Goal: Information Seeking & Learning: Learn about a topic

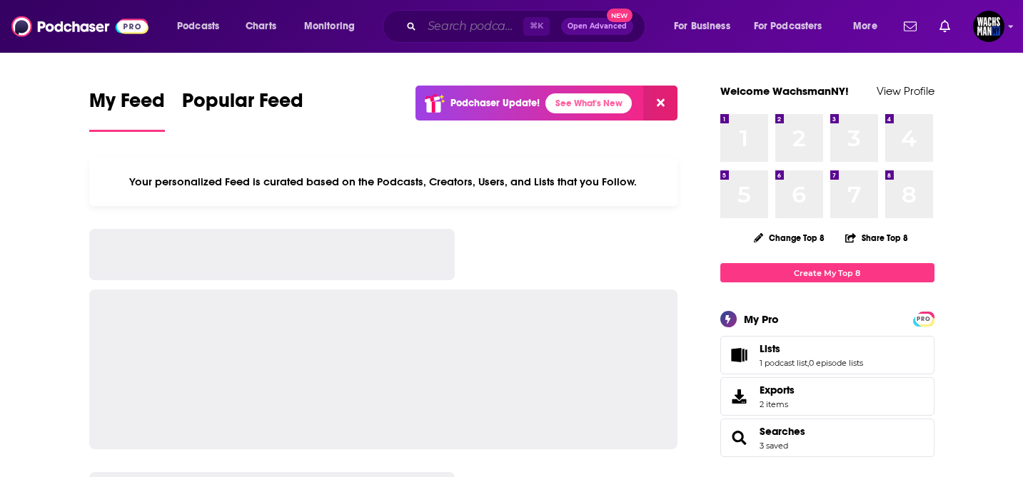
click at [447, 28] on input "Search podcasts, credits, & more..." at bounding box center [472, 26] width 101 height 23
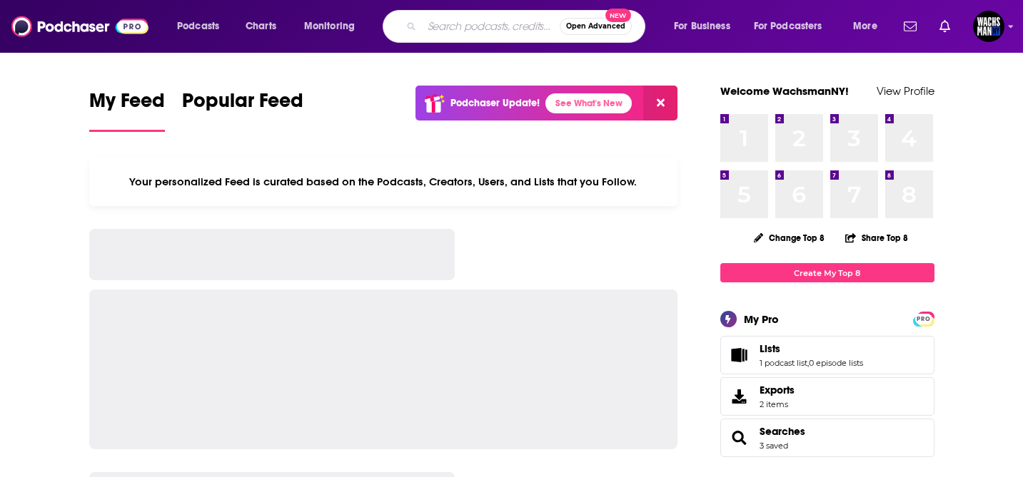
paste input "London Real"
type input "London Real"
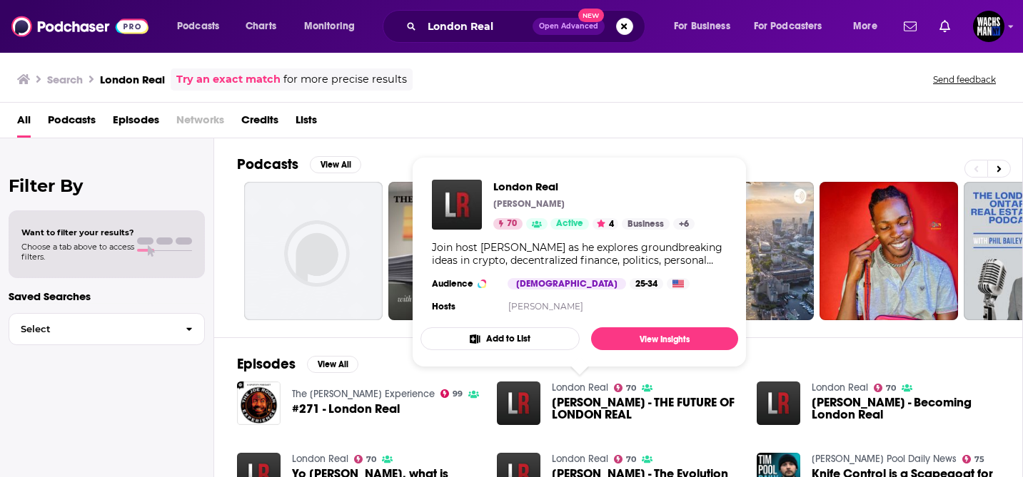
click at [595, 386] on link "London Real" at bounding box center [580, 388] width 56 height 12
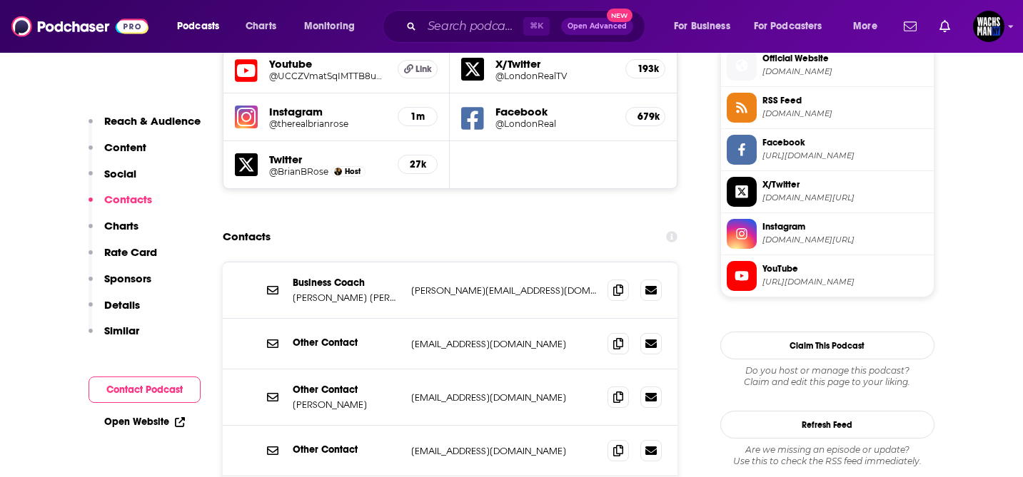
scroll to position [1329, 0]
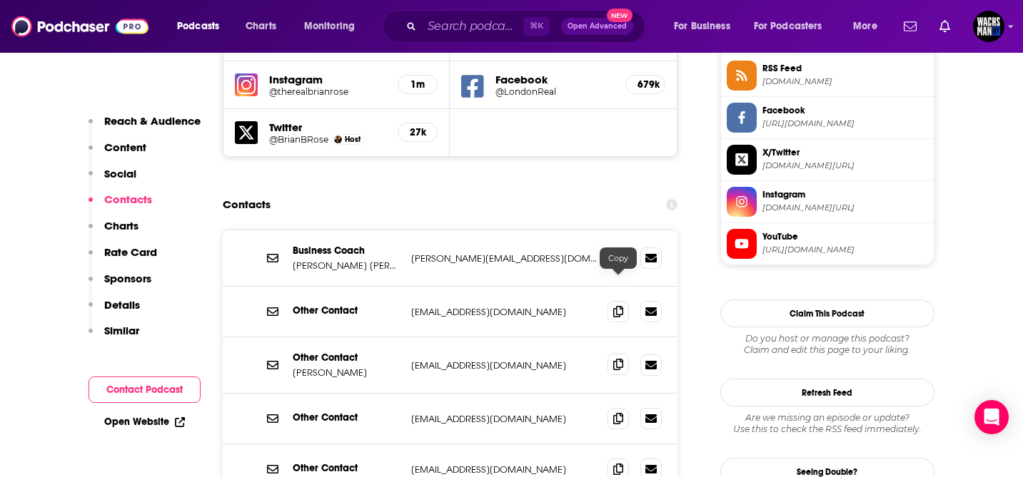
click at [620, 359] on icon at bounding box center [618, 364] width 10 height 11
click at [625, 458] on span at bounding box center [617, 468] width 21 height 21
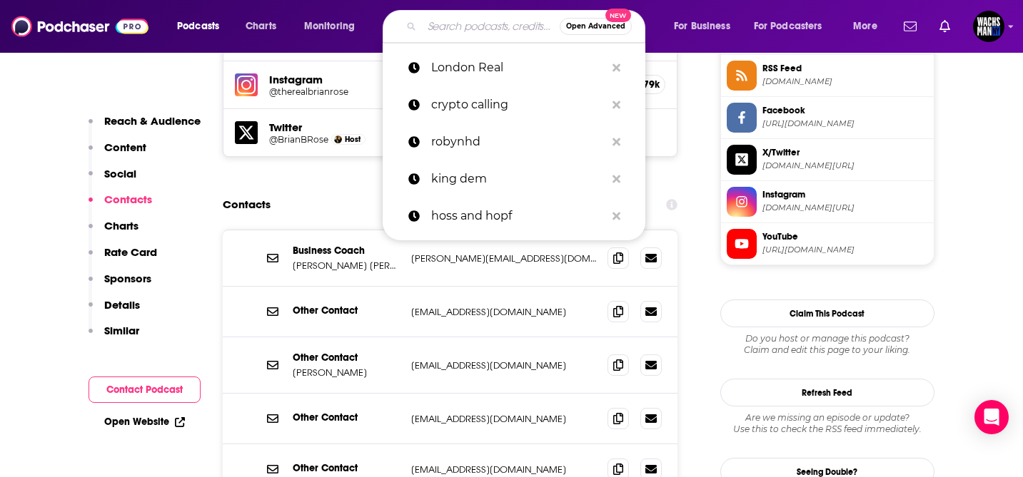
click at [470, 26] on input "Search podcasts, credits, & more..." at bounding box center [491, 26] width 138 height 23
paste input "cryptonites"
type input "cryptonites"
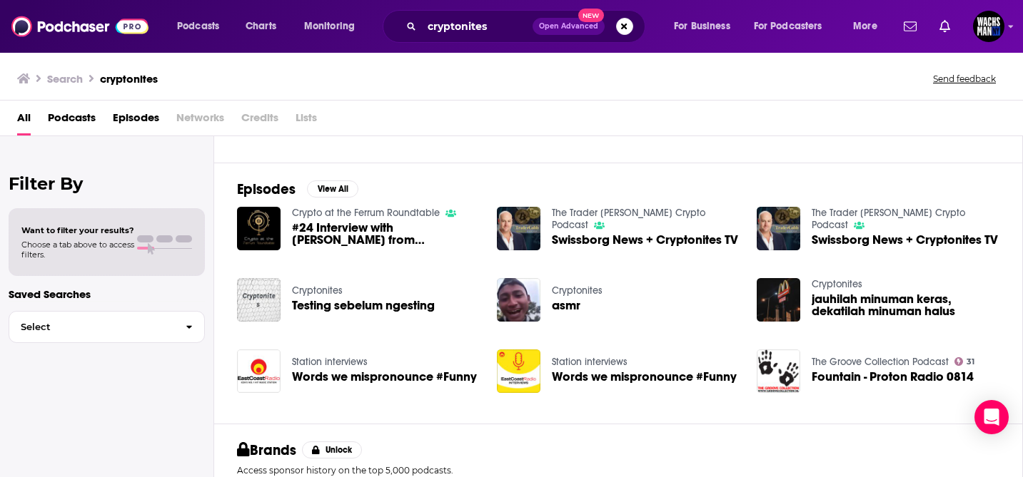
scroll to position [169, 0]
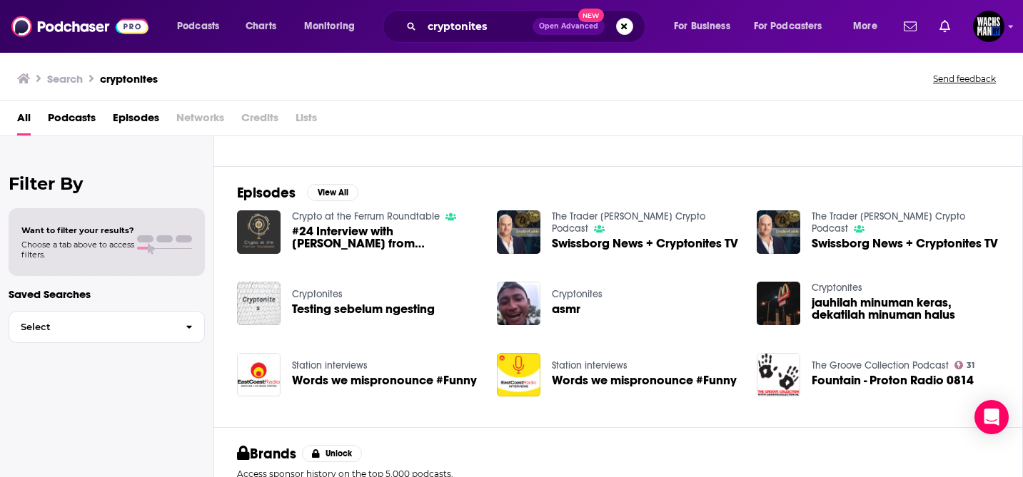
click at [264, 241] on img "#24 Interview with Marko from CryptoNites | with Tom Fraczak" at bounding box center [259, 233] width 44 height 44
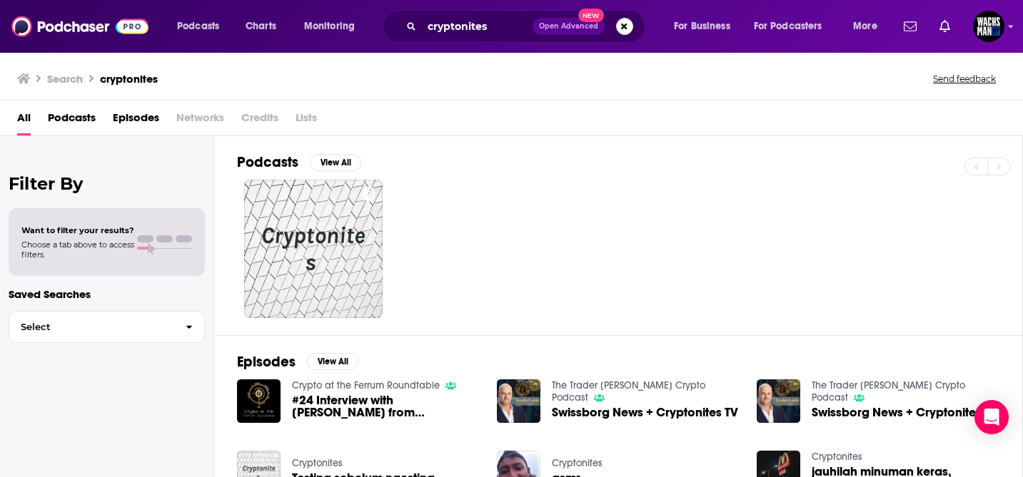
click at [627, 412] on span "Swissborg News + Cryptonites TV" at bounding box center [645, 413] width 186 height 12
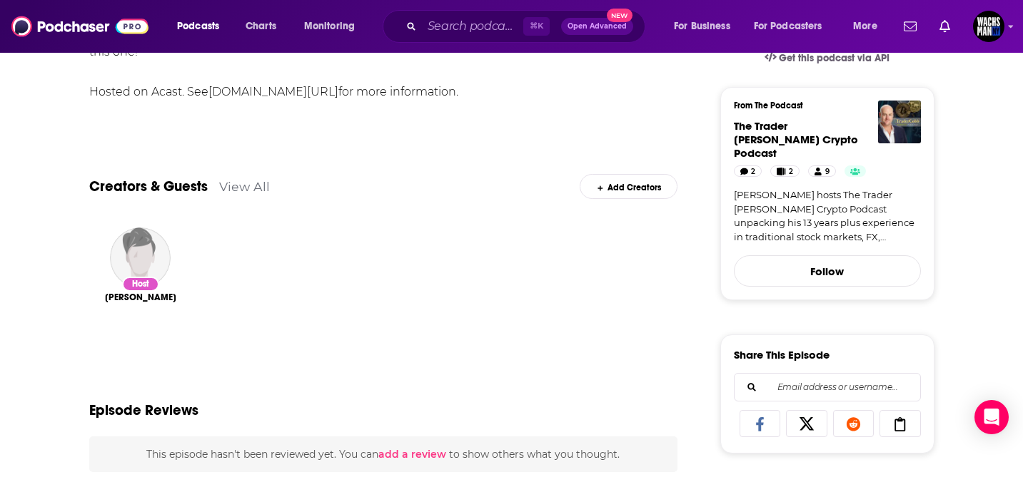
scroll to position [341, 0]
click at [144, 293] on span "[PERSON_NAME]" at bounding box center [140, 295] width 71 height 11
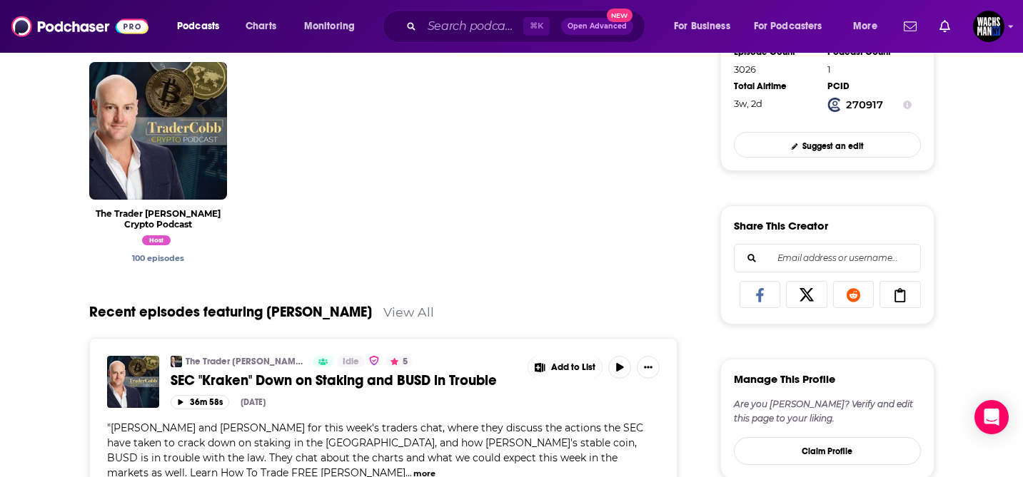
scroll to position [386, 0]
click at [163, 242] on span "Host" at bounding box center [156, 240] width 29 height 10
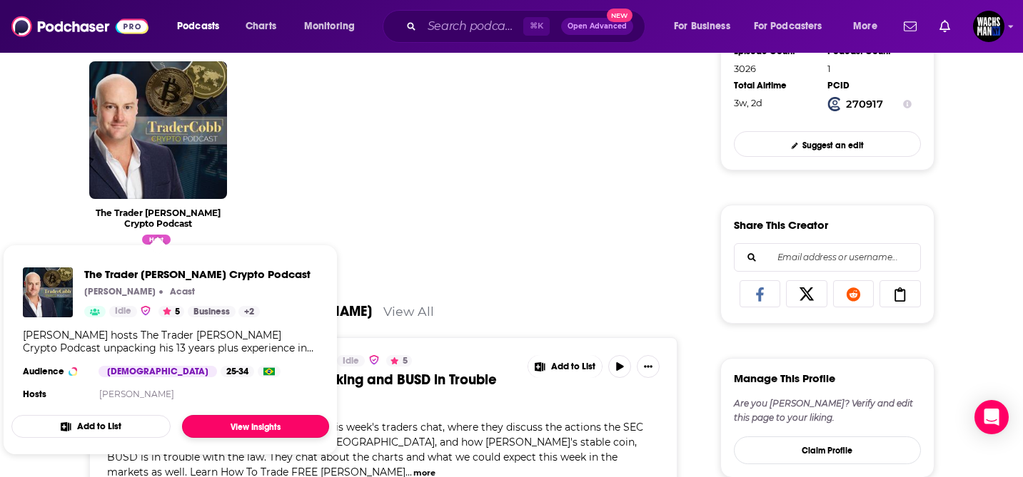
click at [248, 426] on link "View Insights" at bounding box center [255, 426] width 147 height 23
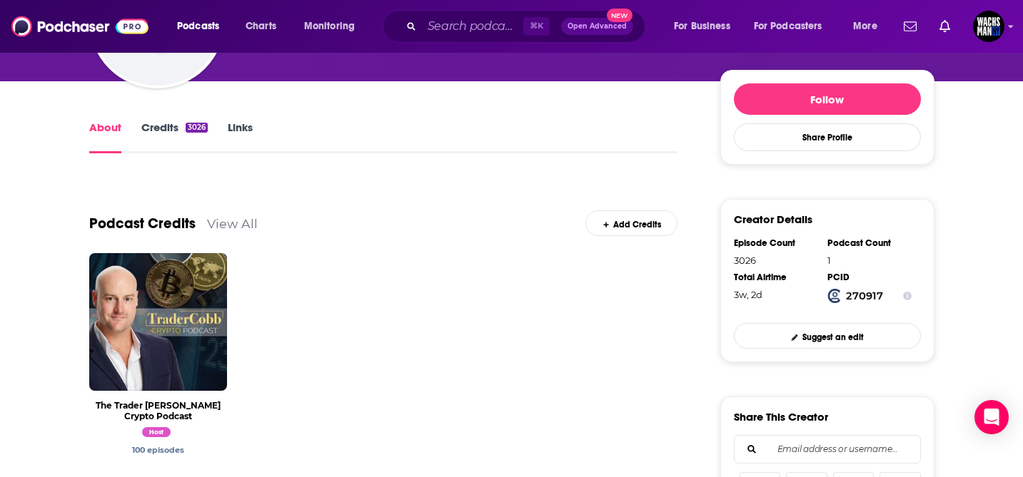
scroll to position [193, 0]
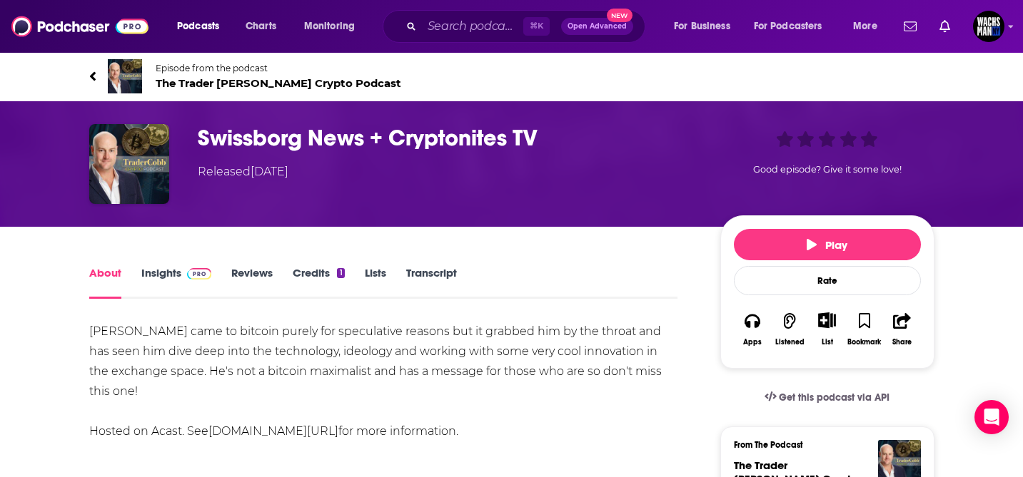
click at [275, 140] on h1 "Swissborg News + Cryptonites TV" at bounding box center [448, 138] width 500 height 28
click at [155, 277] on link "Insights" at bounding box center [176, 282] width 71 height 33
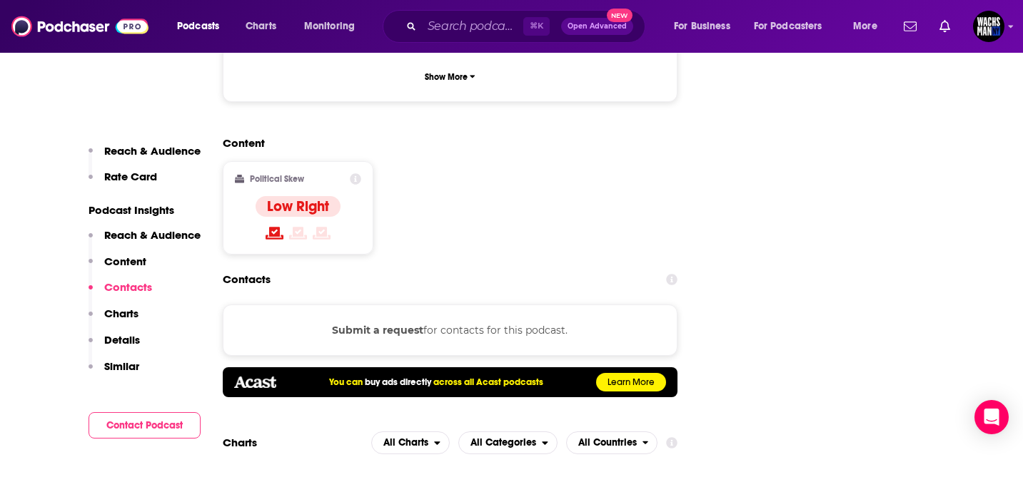
scroll to position [1631, 0]
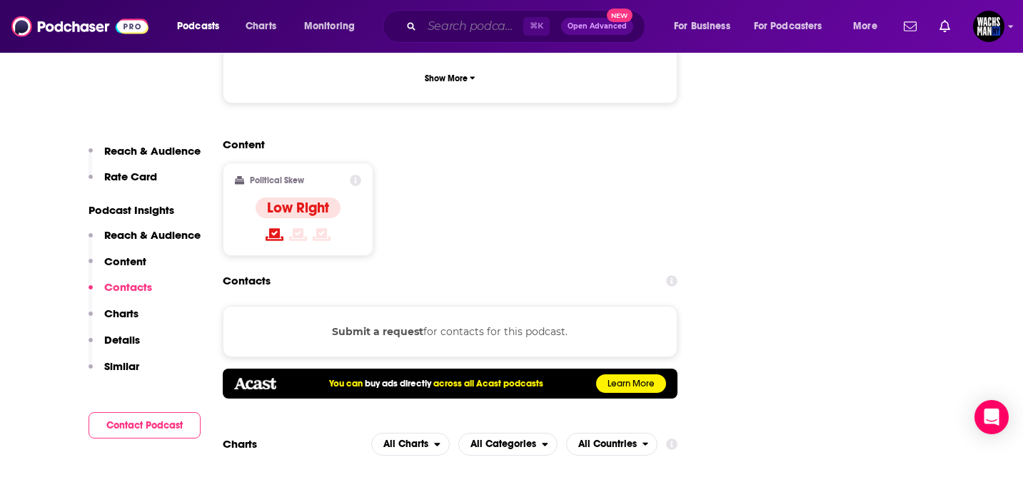
click at [488, 29] on input "Search podcasts, credits, & more..." at bounding box center [472, 26] width 101 height 23
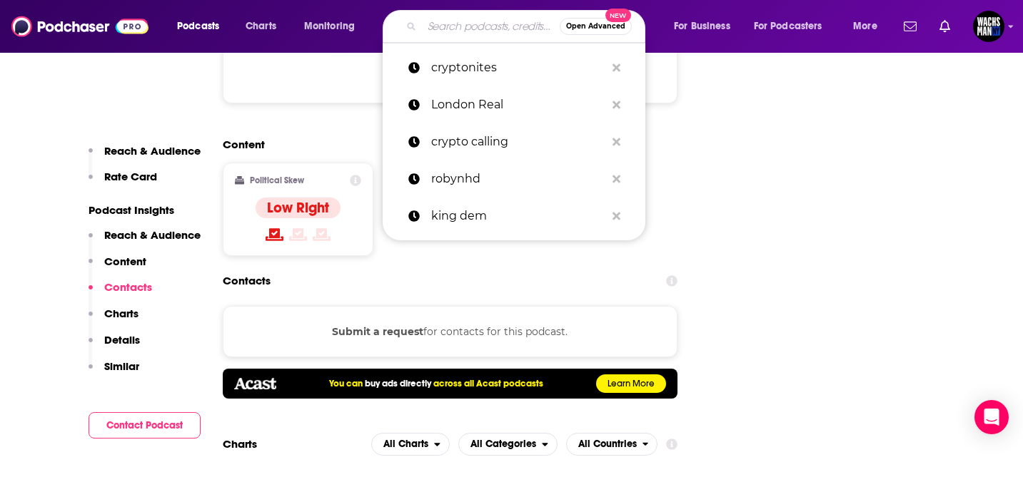
paste input "[PERSON_NAME] Podcast"
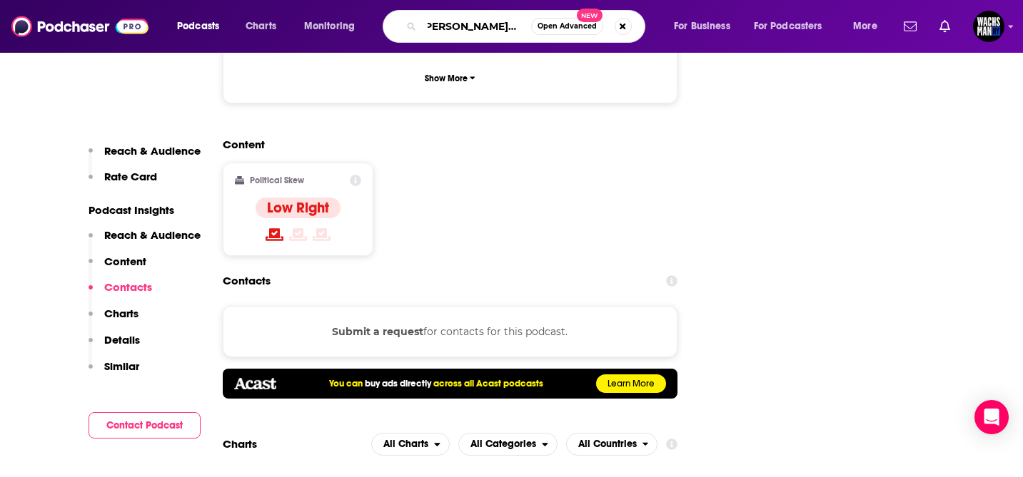
scroll to position [0, 0]
type input "[PERSON_NAME]"
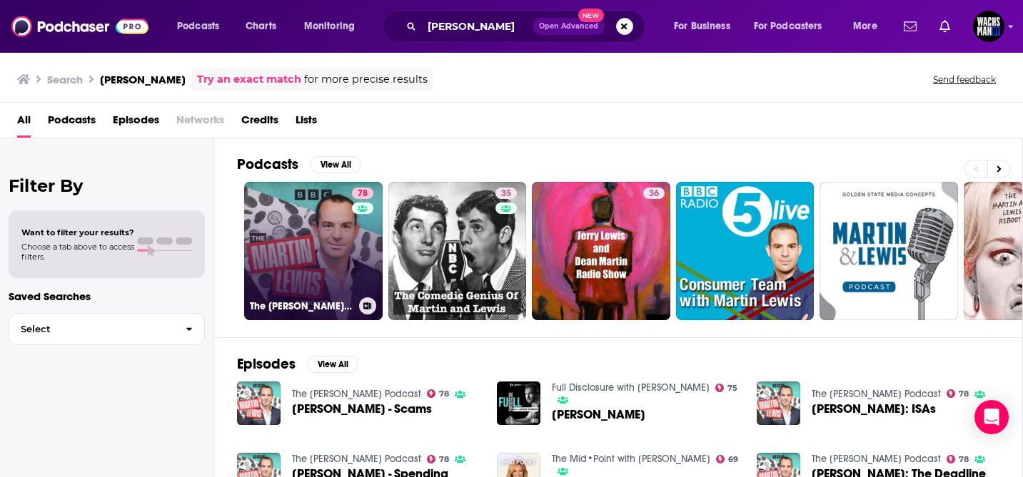
click at [308, 244] on link "78 The [PERSON_NAME] Podcast" at bounding box center [313, 251] width 138 height 138
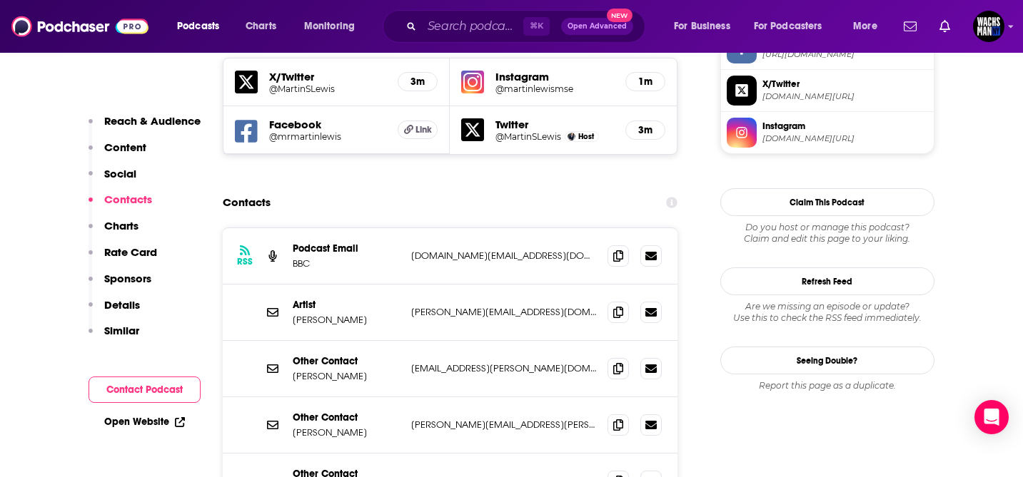
scroll to position [1270, 0]
